Goal: Task Accomplishment & Management: Manage account settings

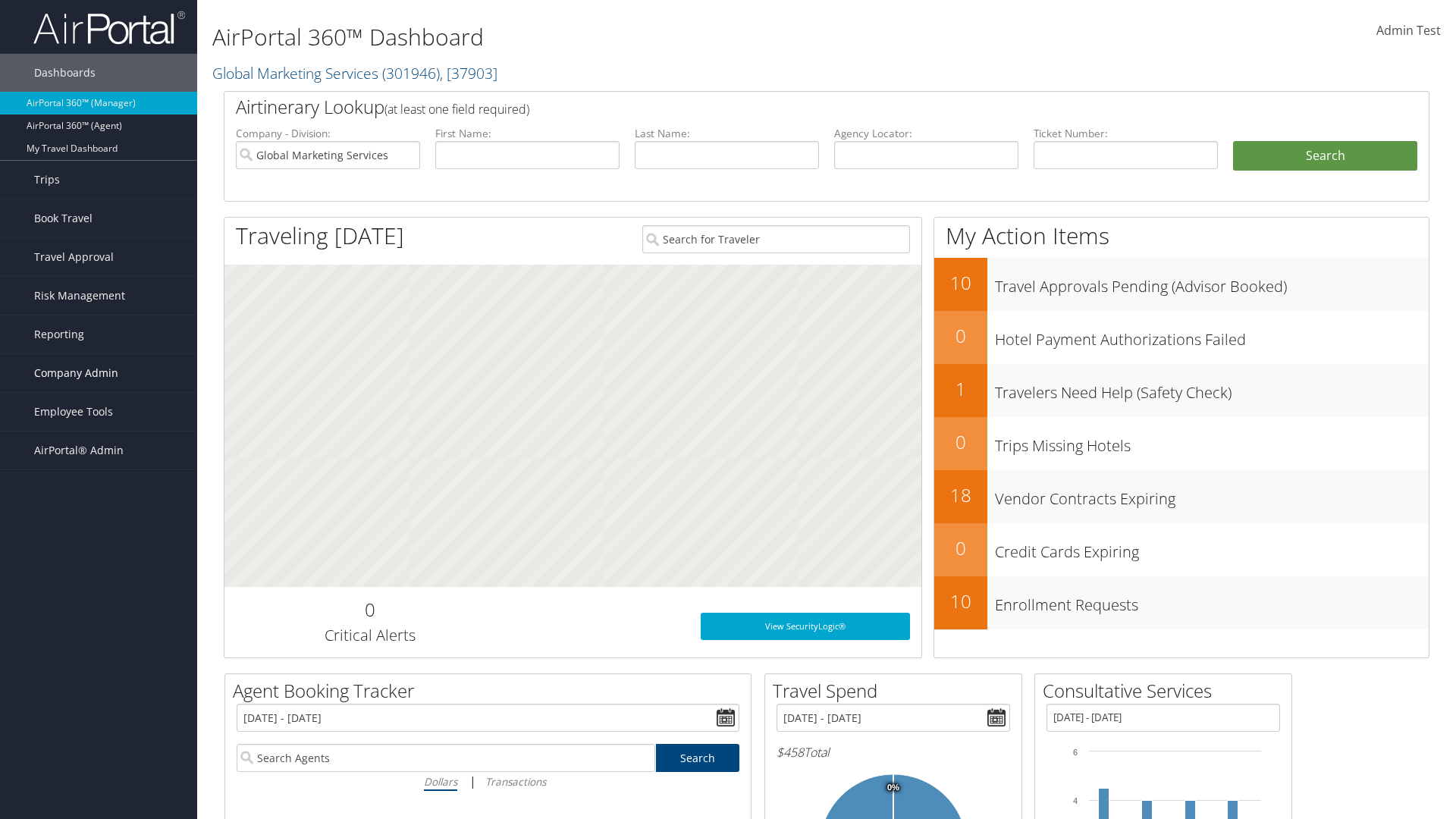
click at [99, 373] on span "Company Admin" at bounding box center [76, 373] width 84 height 38
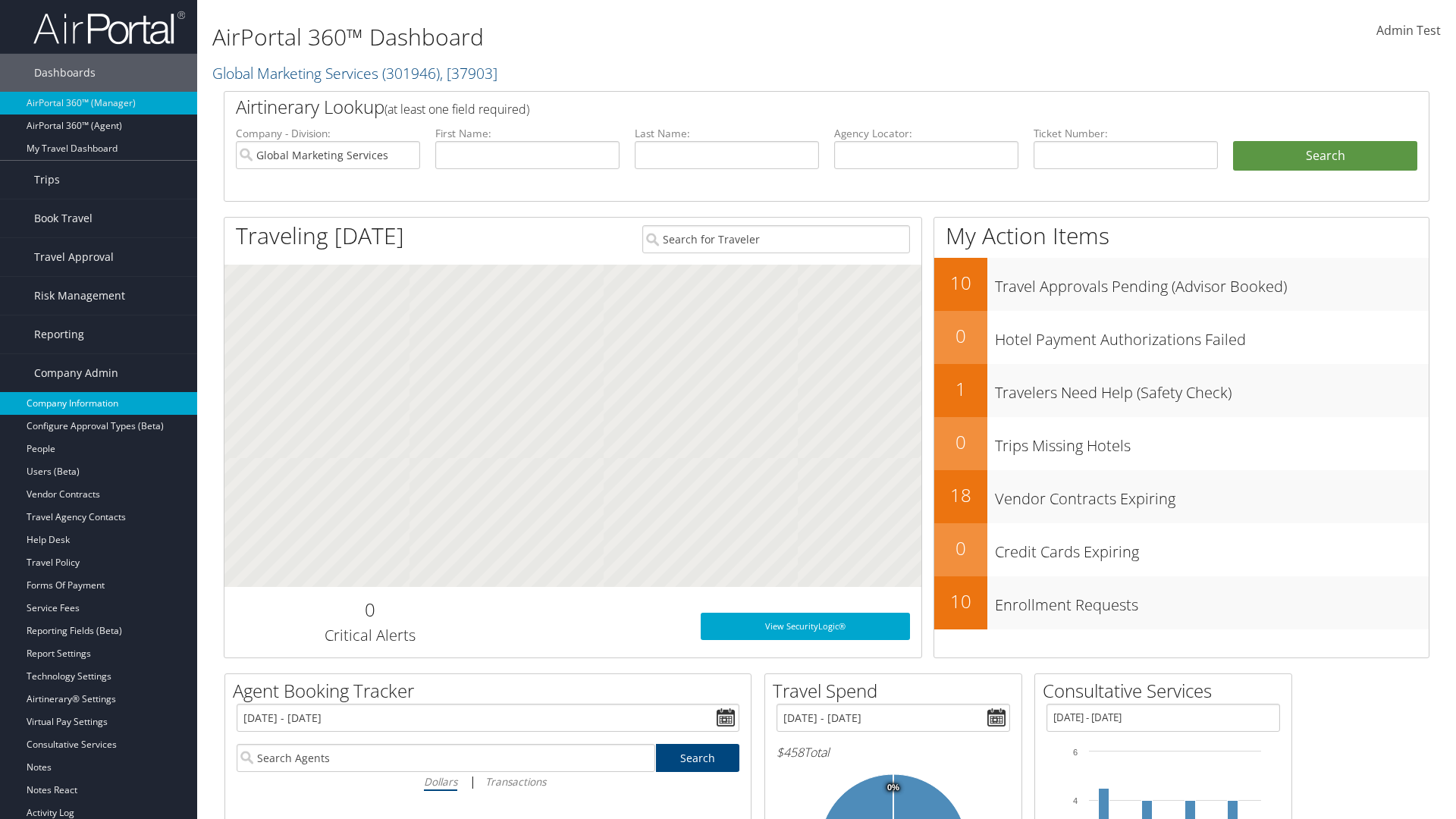
click at [99, 403] on link "Company Information" at bounding box center [98, 403] width 197 height 22
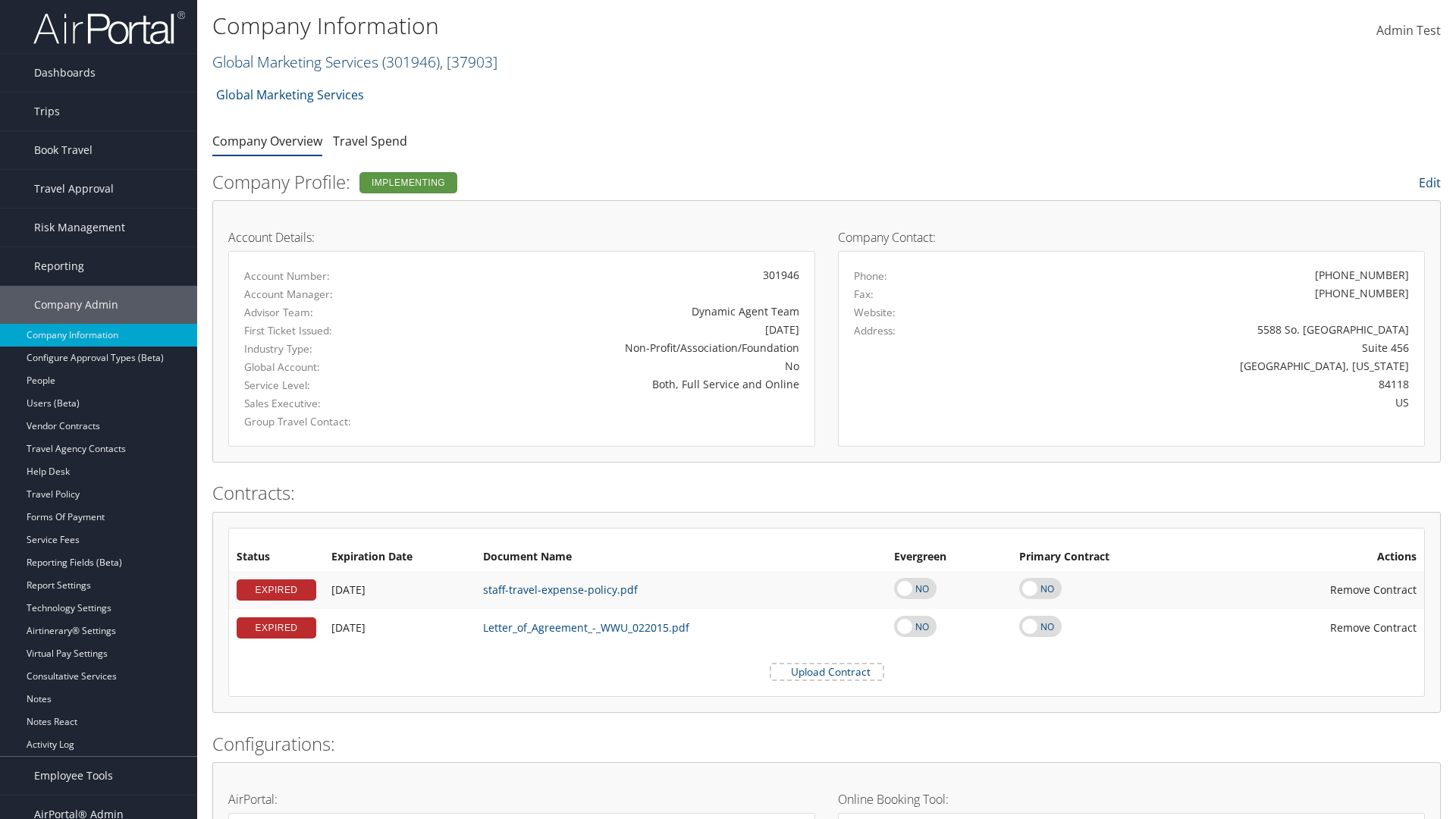
click at [294, 61] on link "Global Marketing Services ( 301946 ) , [ 37903 ]" at bounding box center [355, 61] width 285 height 20
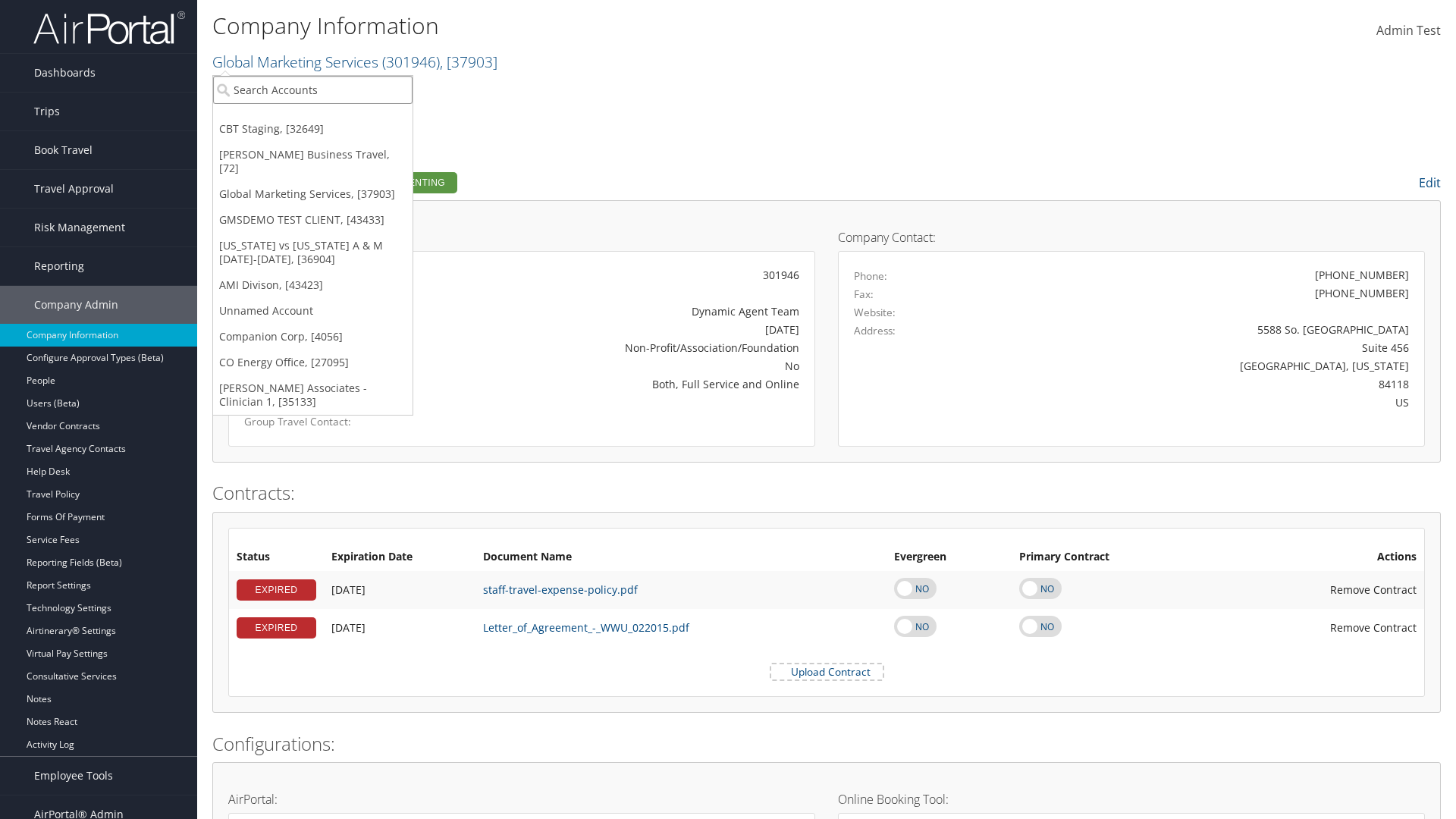
click at [312, 89] on input "search" at bounding box center [313, 89] width 199 height 28
type input "CBTSTG"
click at [312, 117] on div "CBT Staging (CBTSTG), [32649]" at bounding box center [313, 117] width 216 height 14
